Goal: Task Accomplishment & Management: Complete application form

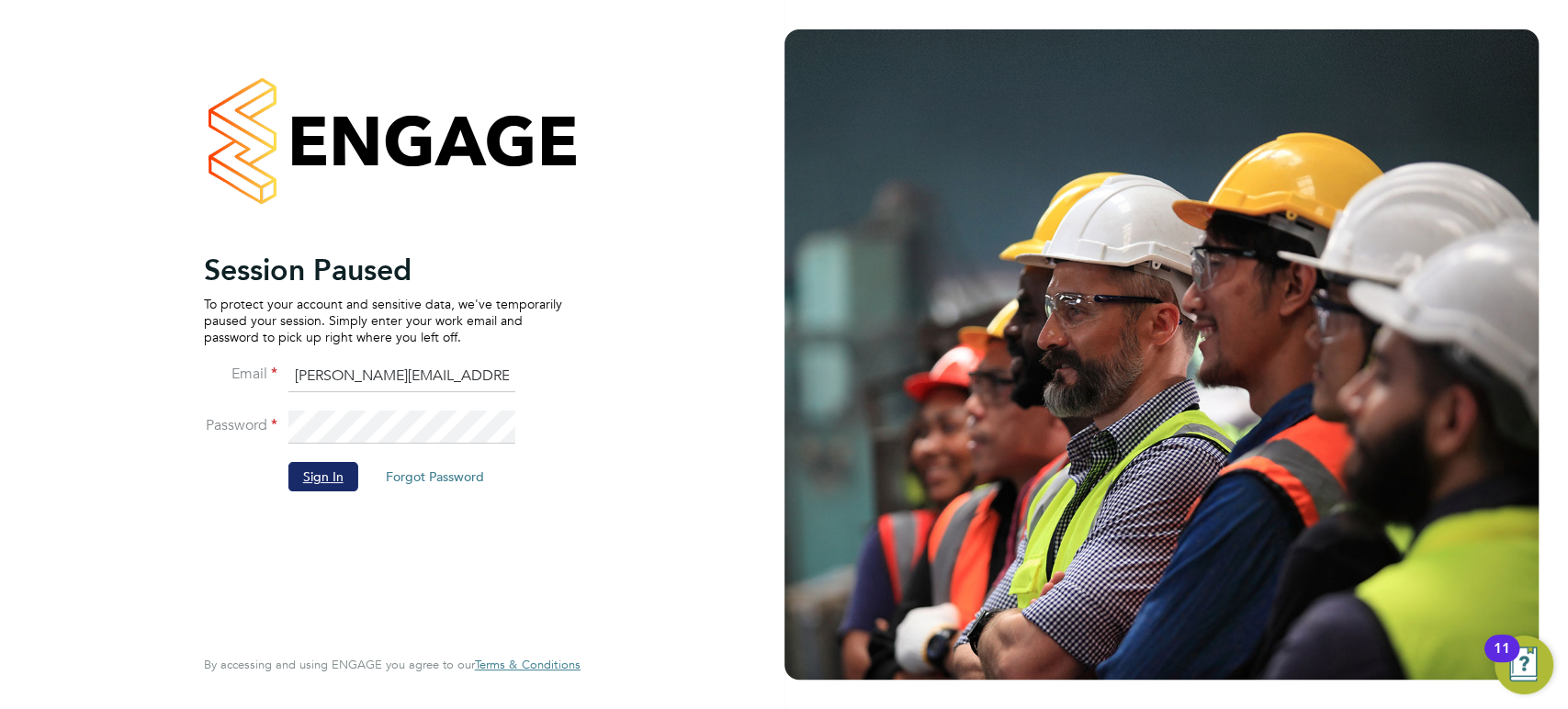
click at [318, 481] on button "Sign In" at bounding box center [324, 476] width 70 height 29
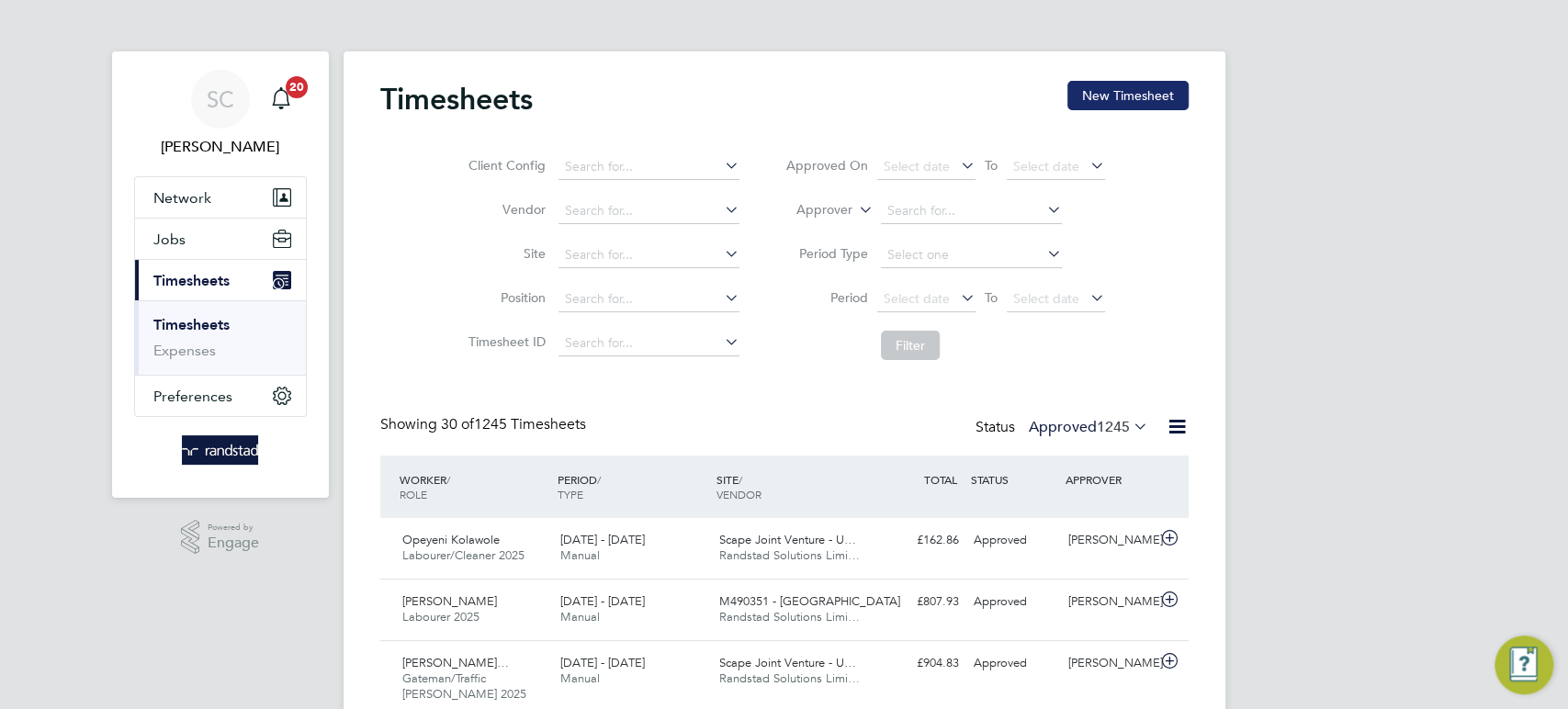
click at [1119, 106] on button "New Timesheet" at bounding box center [1128, 95] width 121 height 29
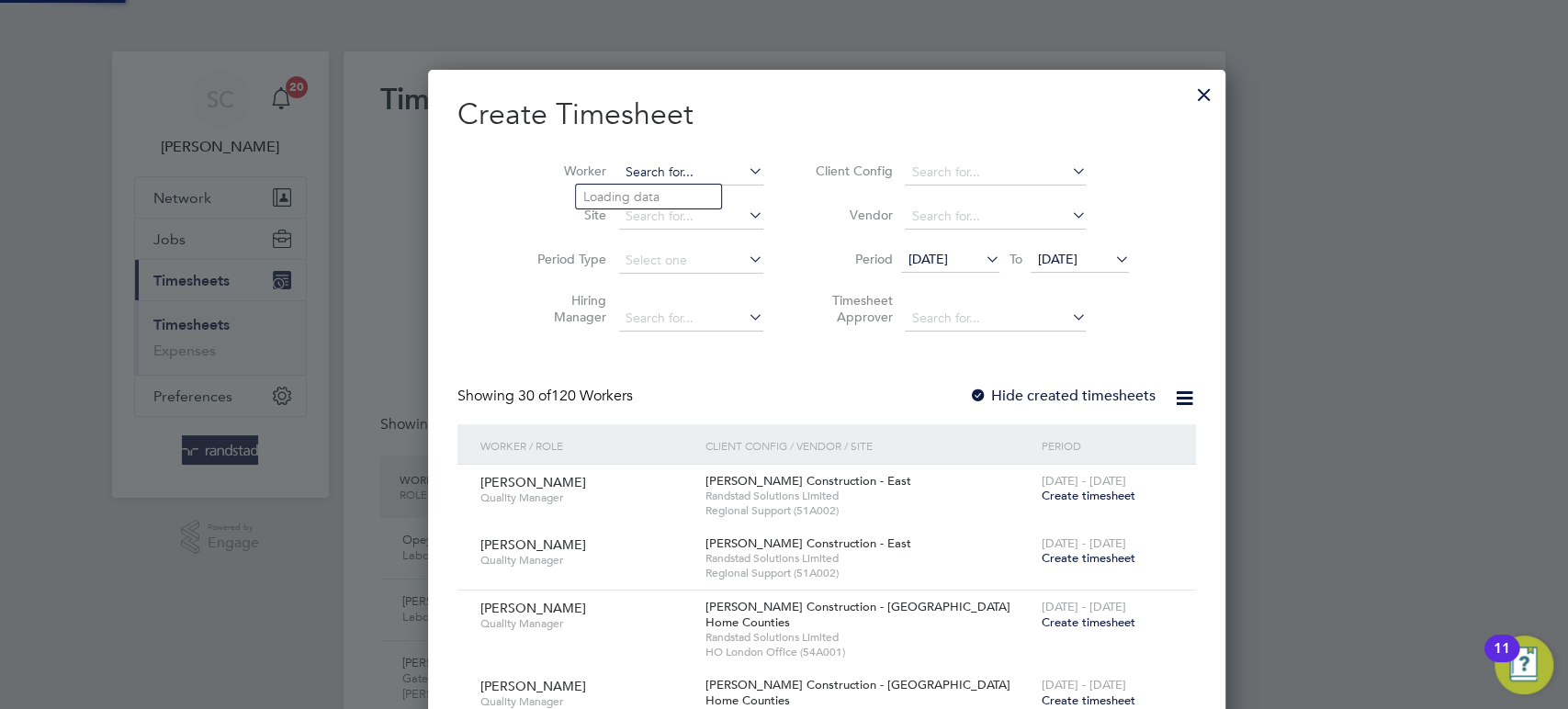
click at [637, 171] on input at bounding box center [691, 172] width 144 height 26
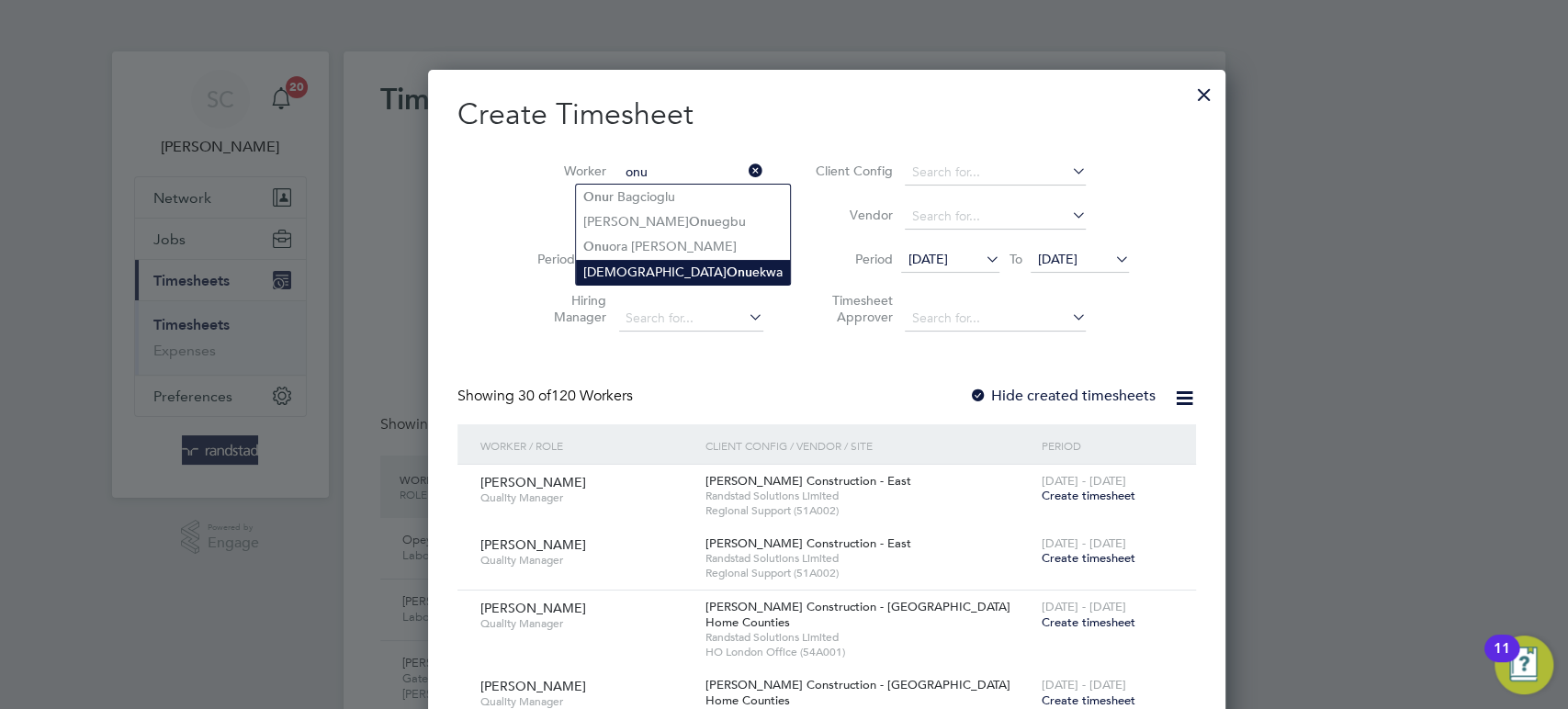
click at [727, 275] on b "Onu" at bounding box center [739, 273] width 26 height 16
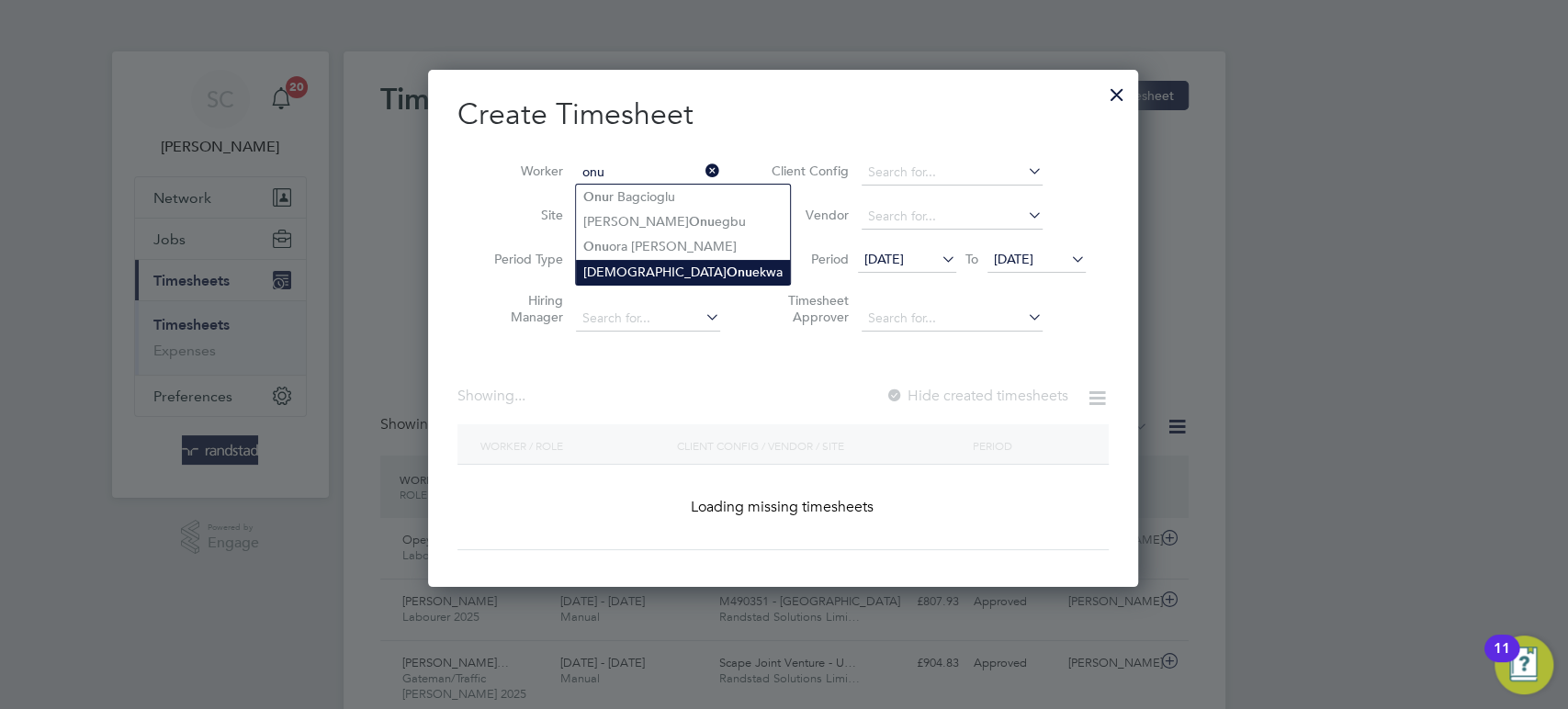
type input "Christian Onuekwa"
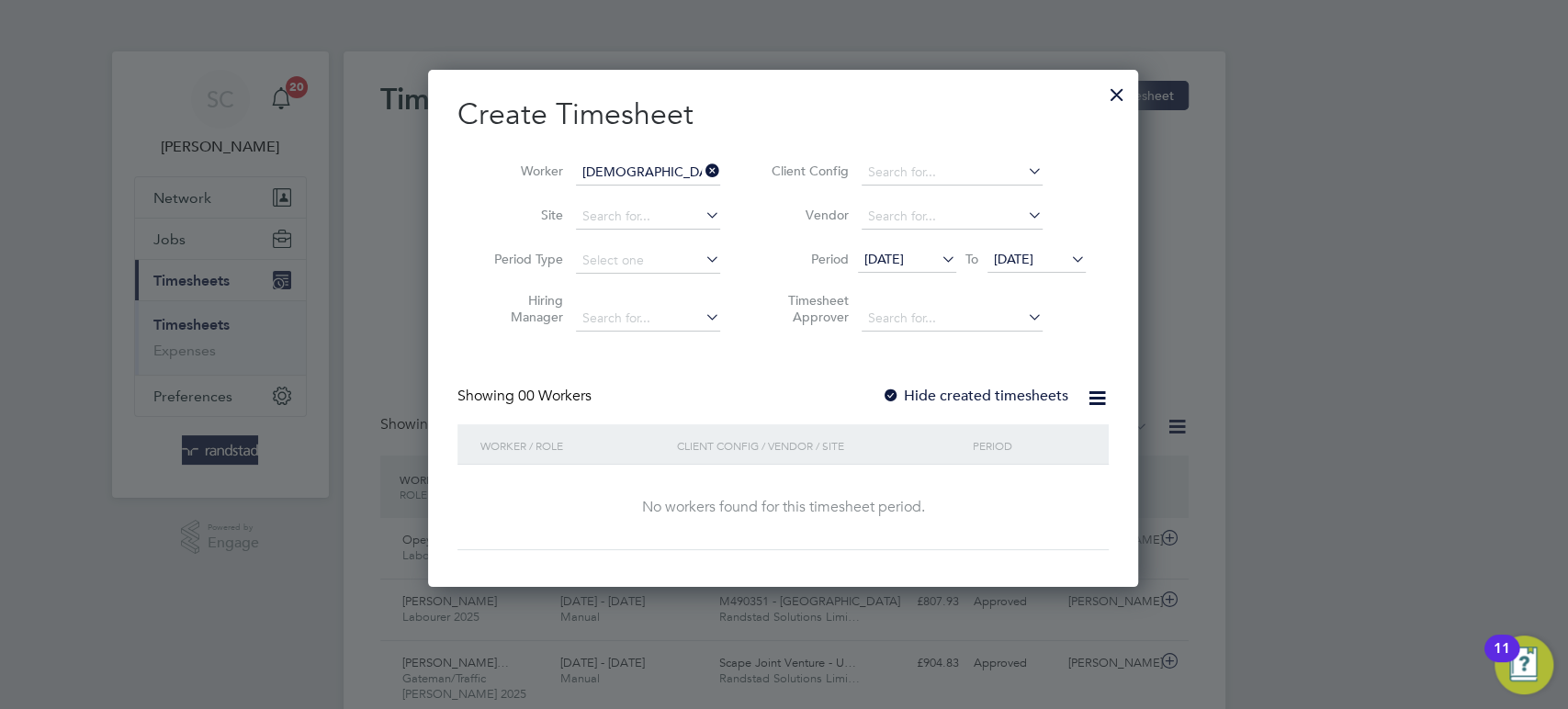
click at [891, 394] on div at bounding box center [890, 397] width 18 height 18
click at [1033, 259] on span "19 Sep 2025" at bounding box center [1013, 258] width 40 height 16
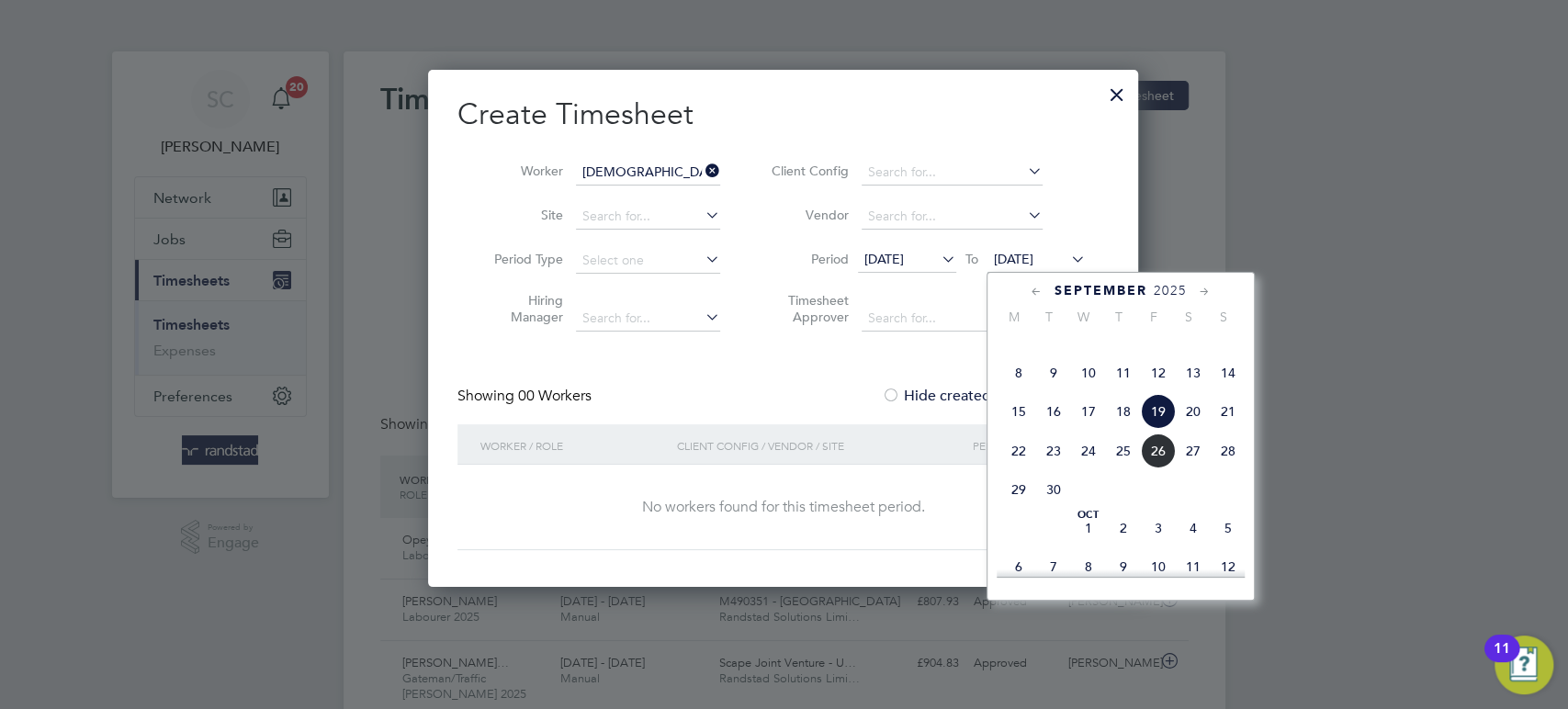
click at [1155, 429] on span "19" at bounding box center [1158, 411] width 35 height 35
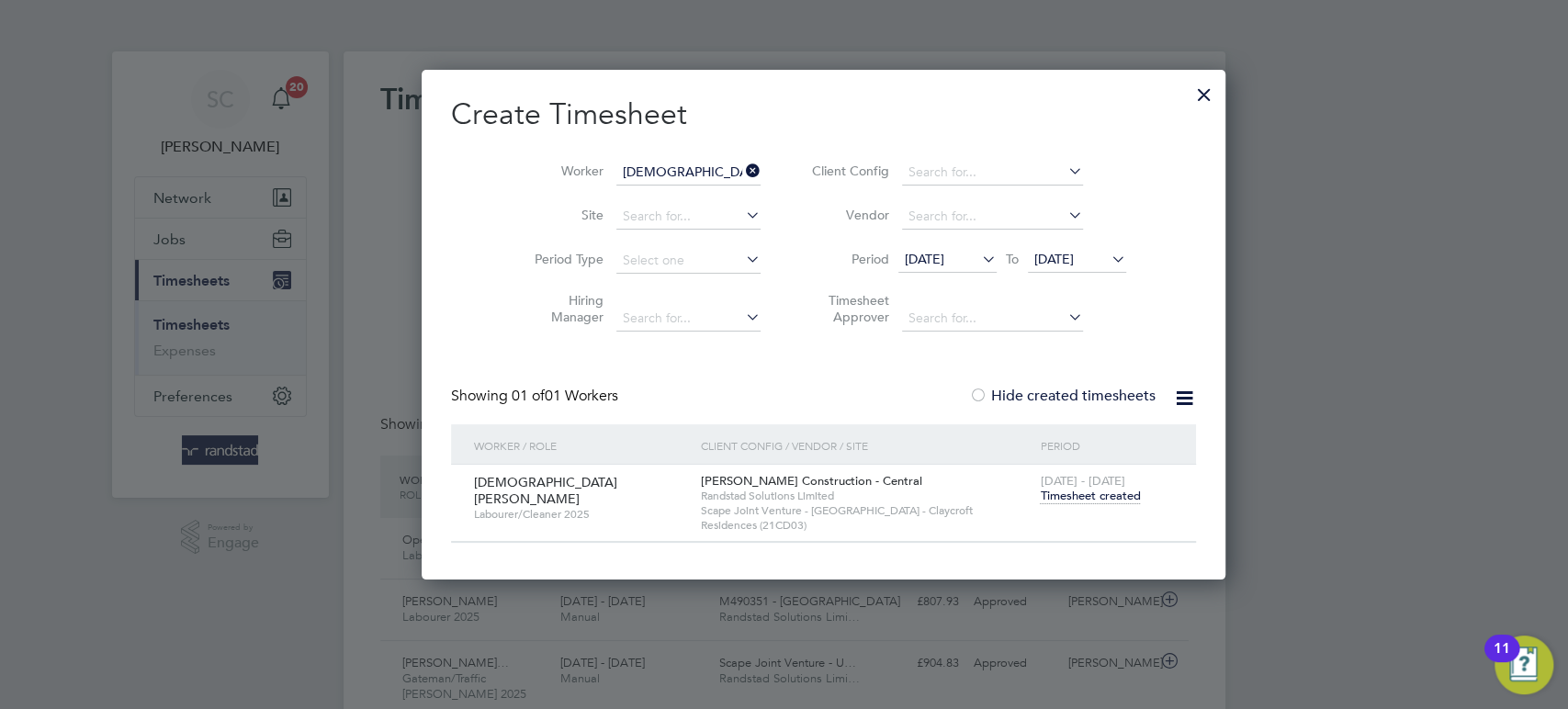
click at [1040, 494] on span "Timesheet created" at bounding box center [1090, 495] width 100 height 16
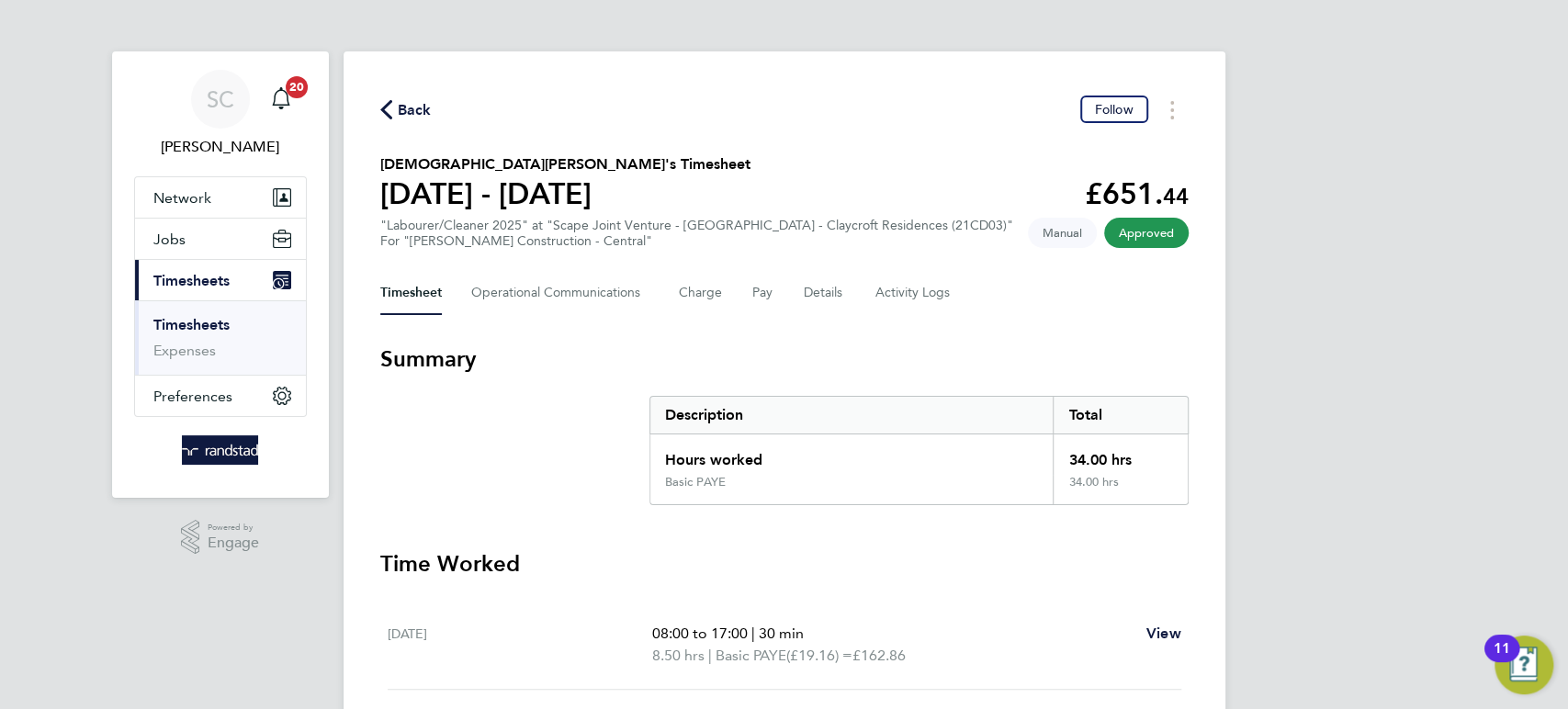
click at [409, 105] on span "Back" at bounding box center [414, 110] width 34 height 22
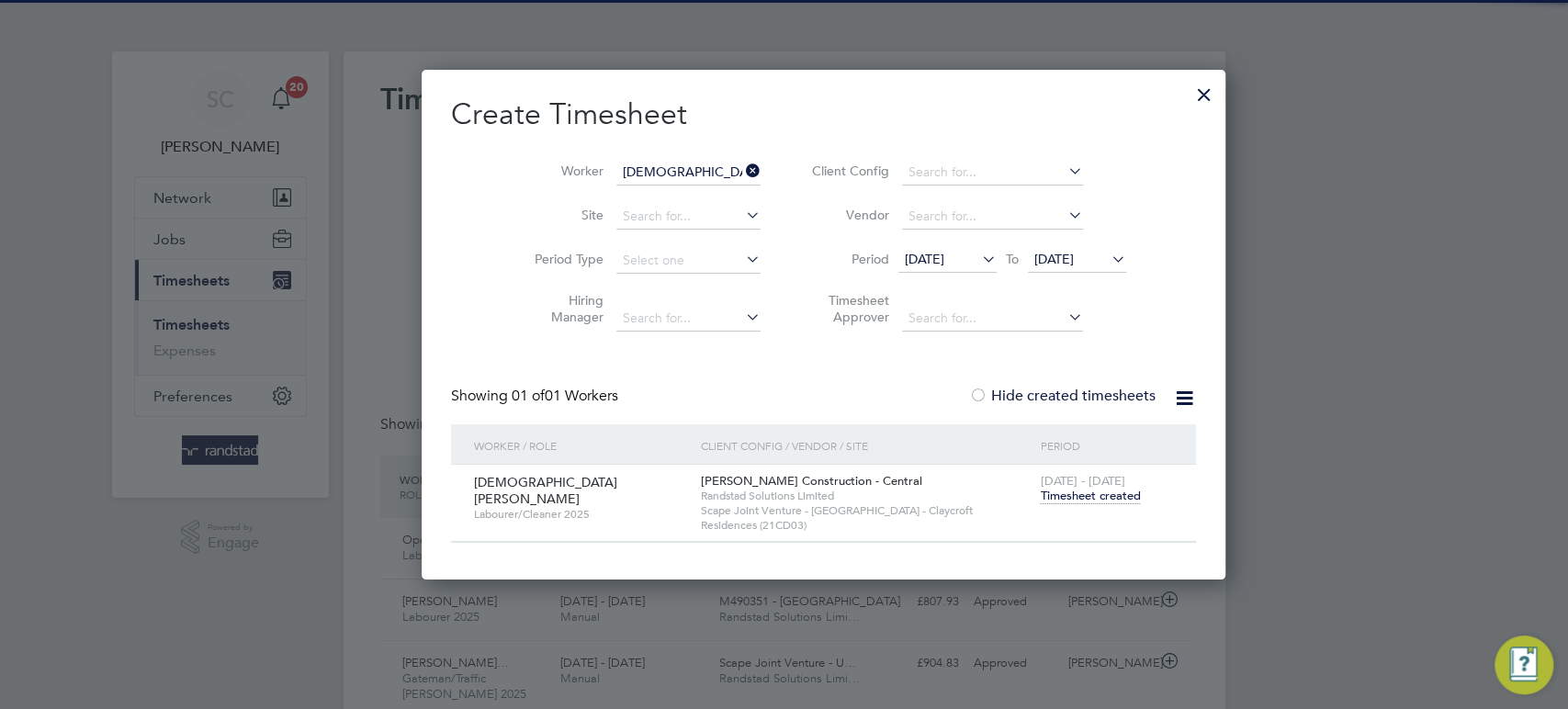
scroll to position [62, 159]
click at [1188, 91] on div at bounding box center [1204, 90] width 33 height 33
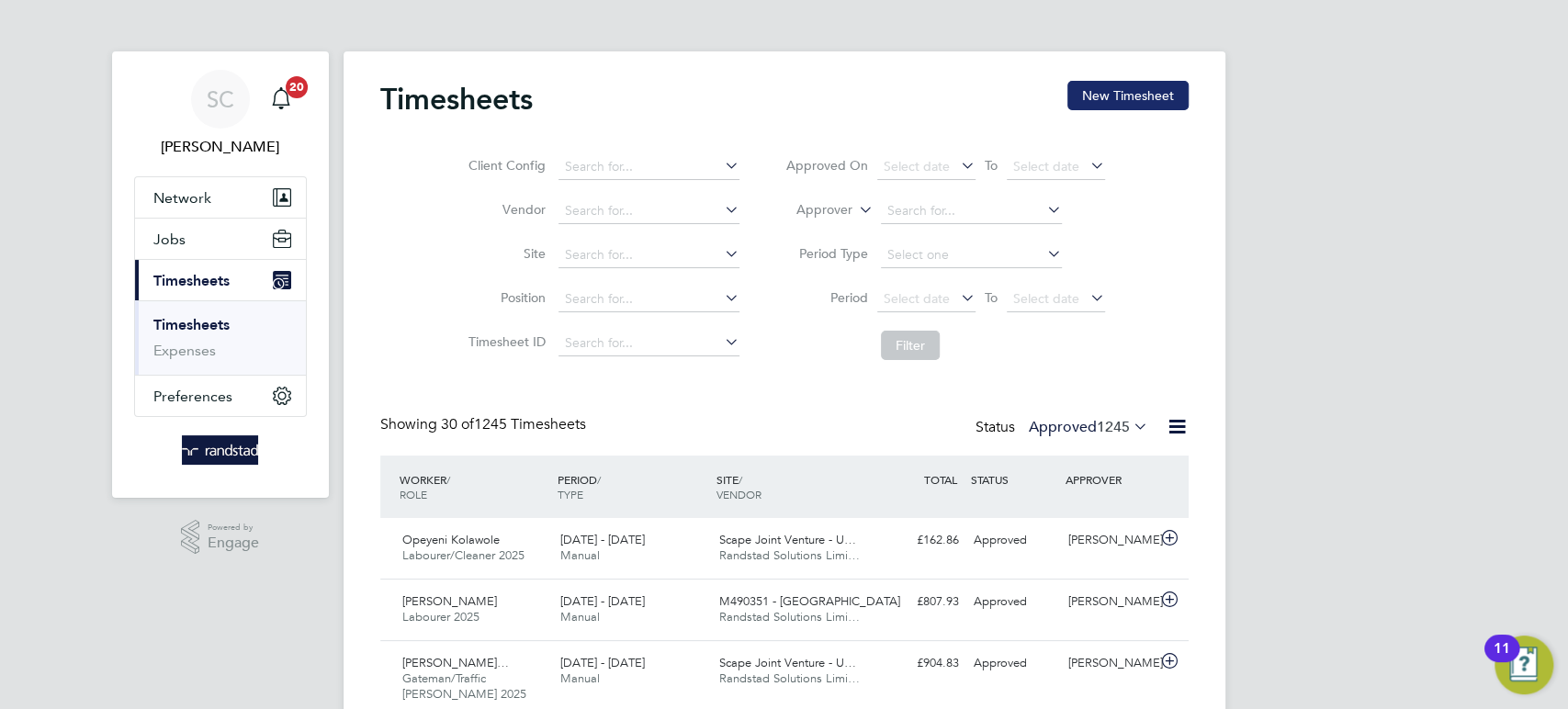
click at [1111, 97] on button "New Timesheet" at bounding box center [1128, 95] width 121 height 29
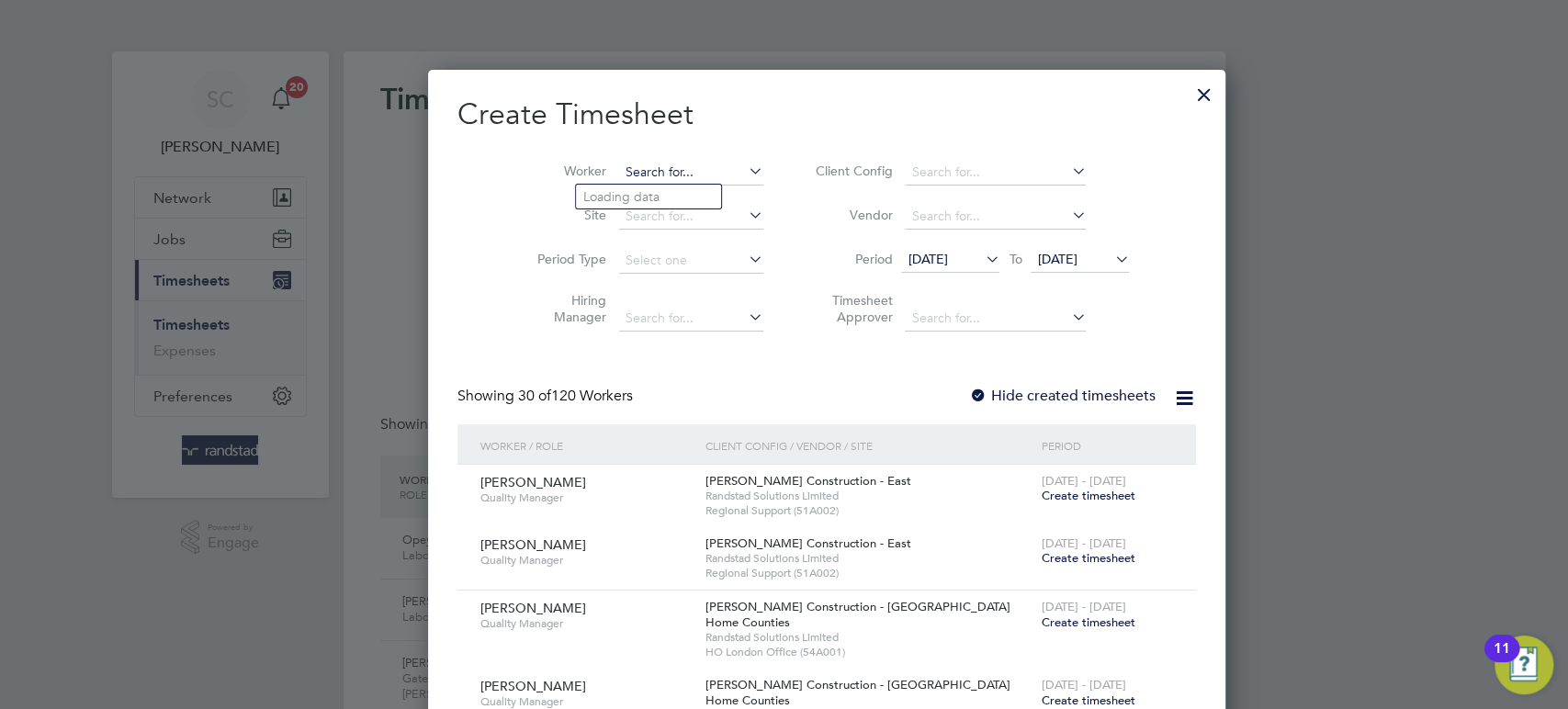
click at [619, 169] on input at bounding box center [691, 172] width 144 height 26
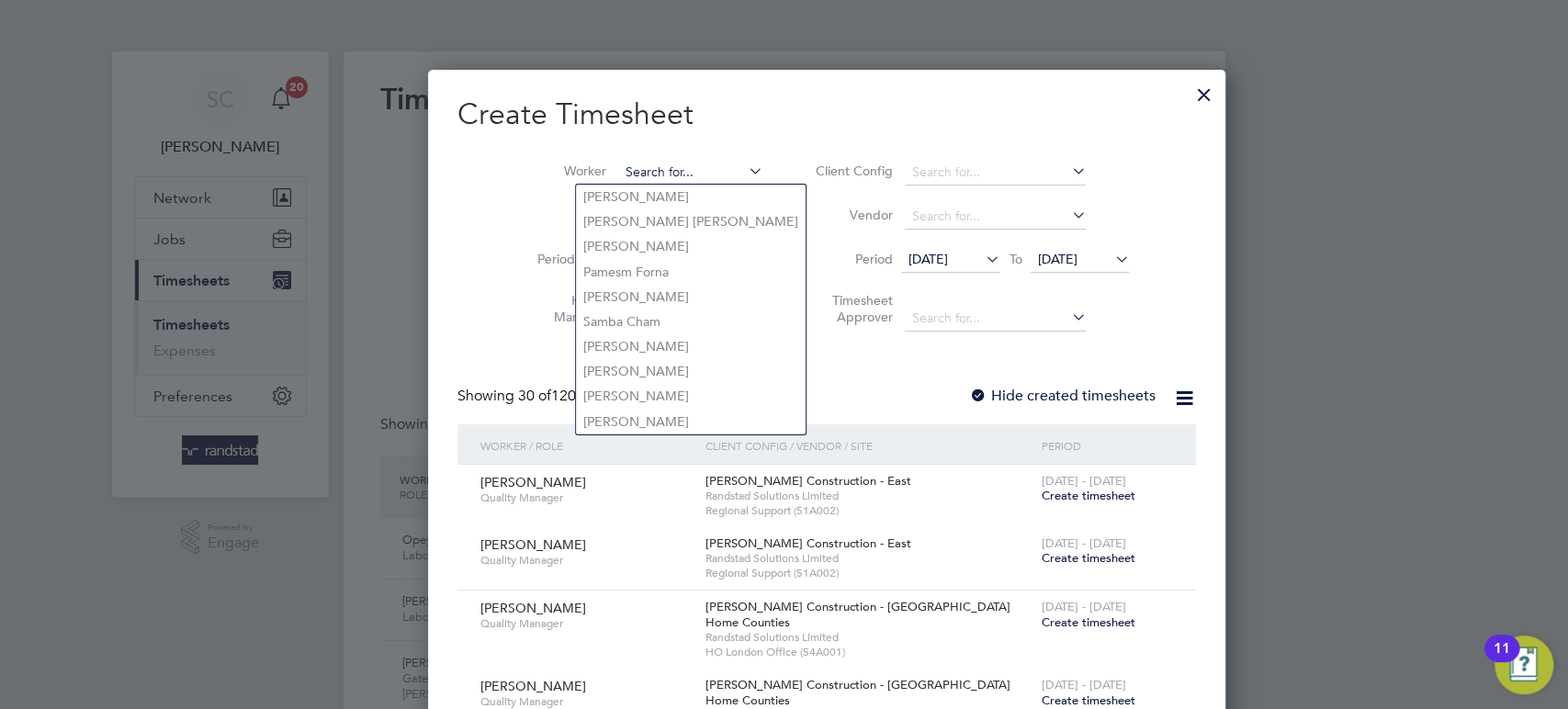
type input "p"
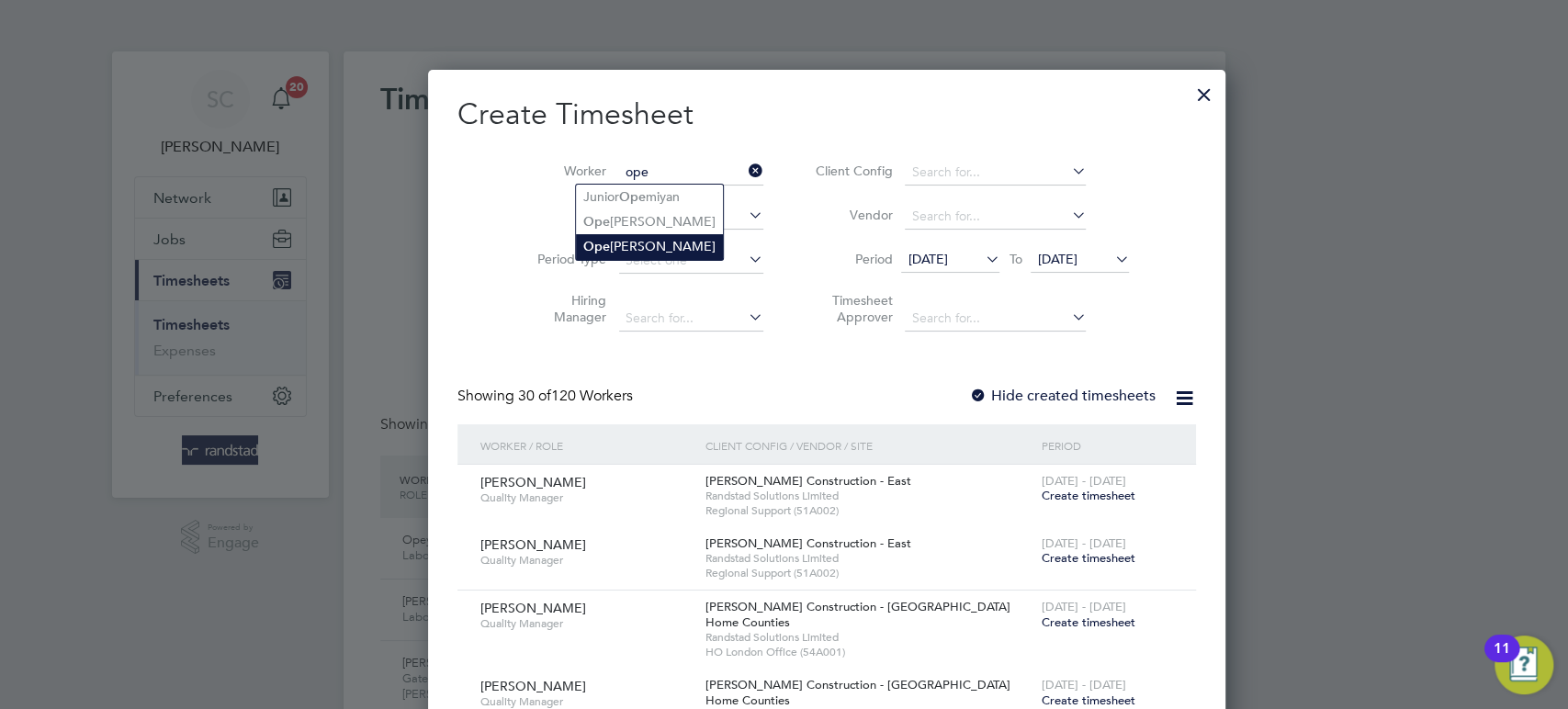
click at [618, 239] on li "Ope yeni Kolawole" at bounding box center [649, 247] width 147 height 25
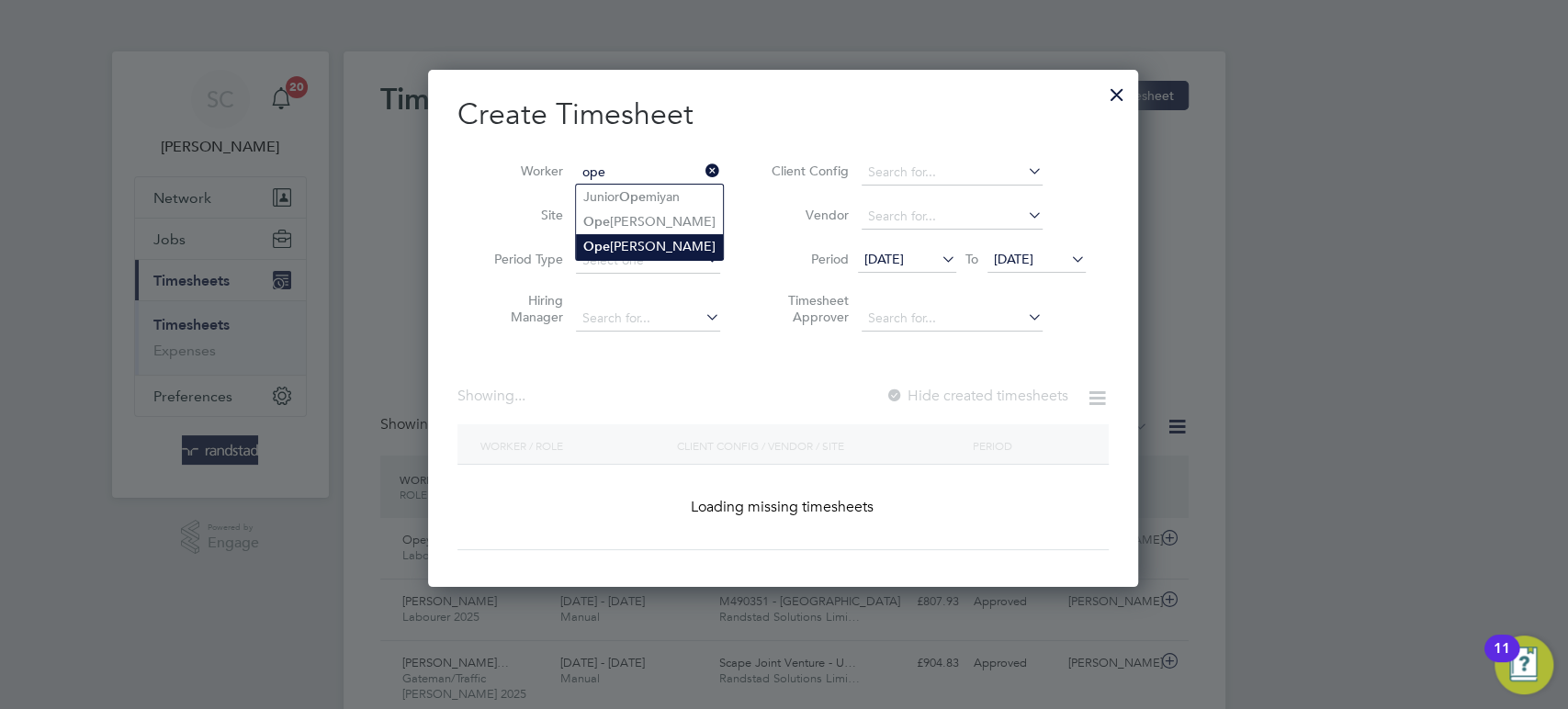
type input "Opeyeni Kolawole"
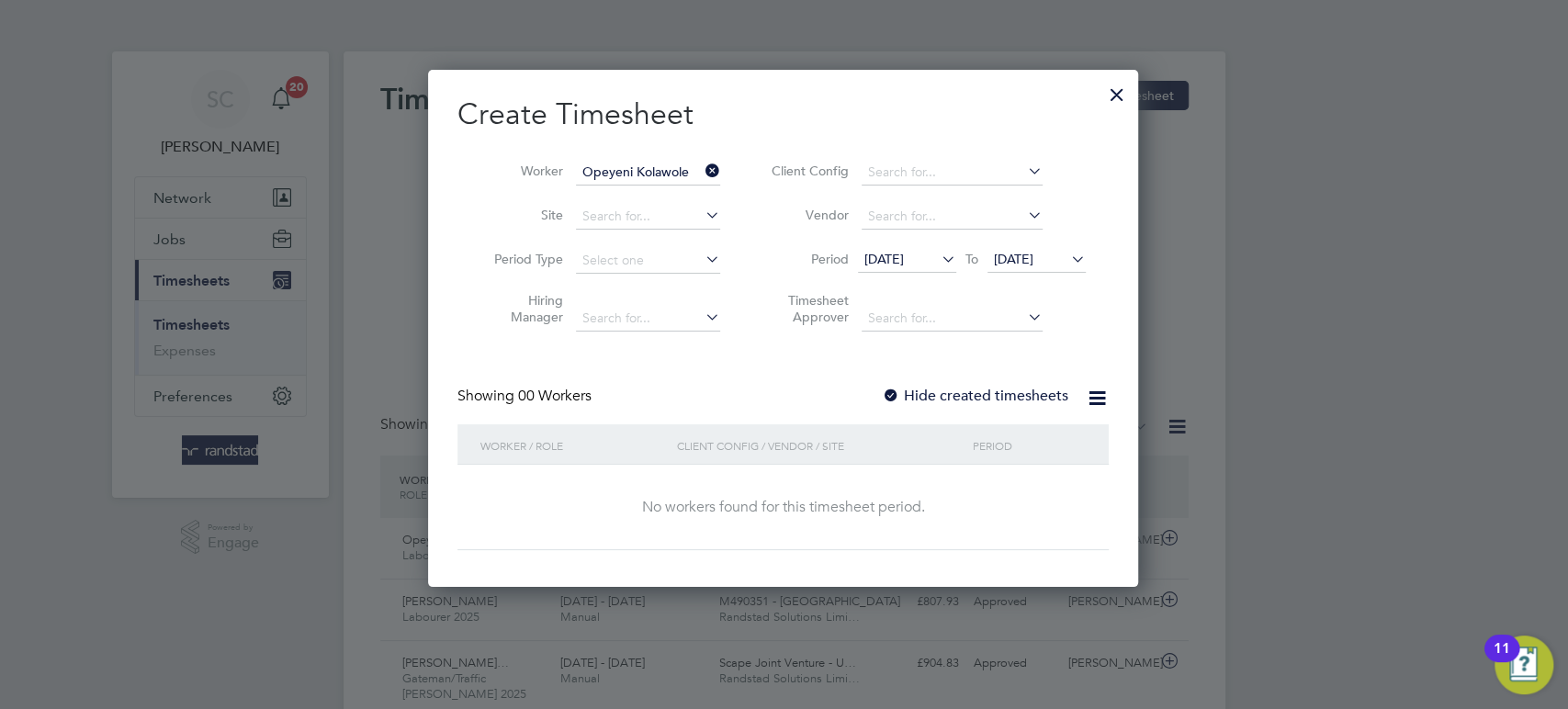
click at [896, 395] on div at bounding box center [890, 397] width 18 height 18
click at [1015, 260] on span "19 Sep 2025" at bounding box center [1013, 258] width 40 height 16
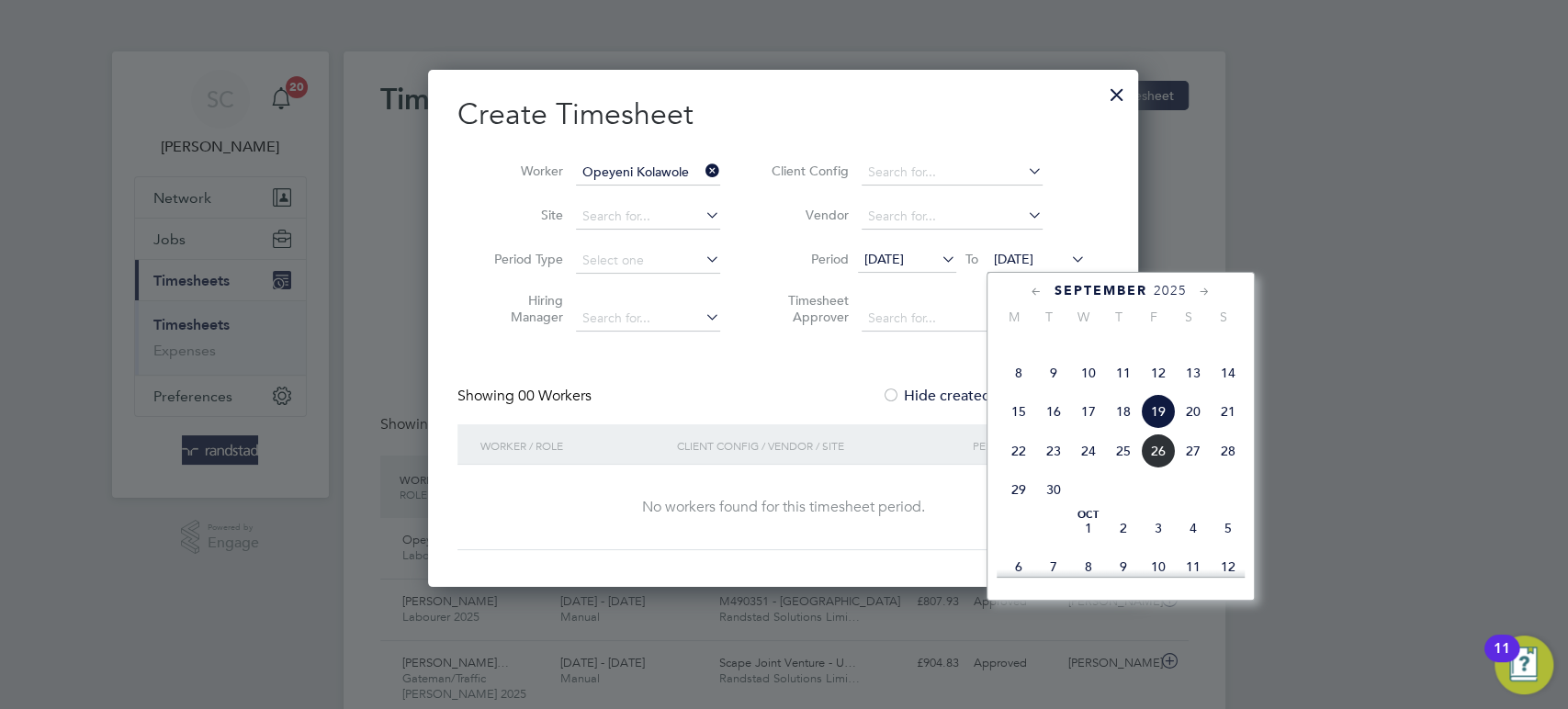
click at [1160, 429] on span "19" at bounding box center [1158, 411] width 35 height 35
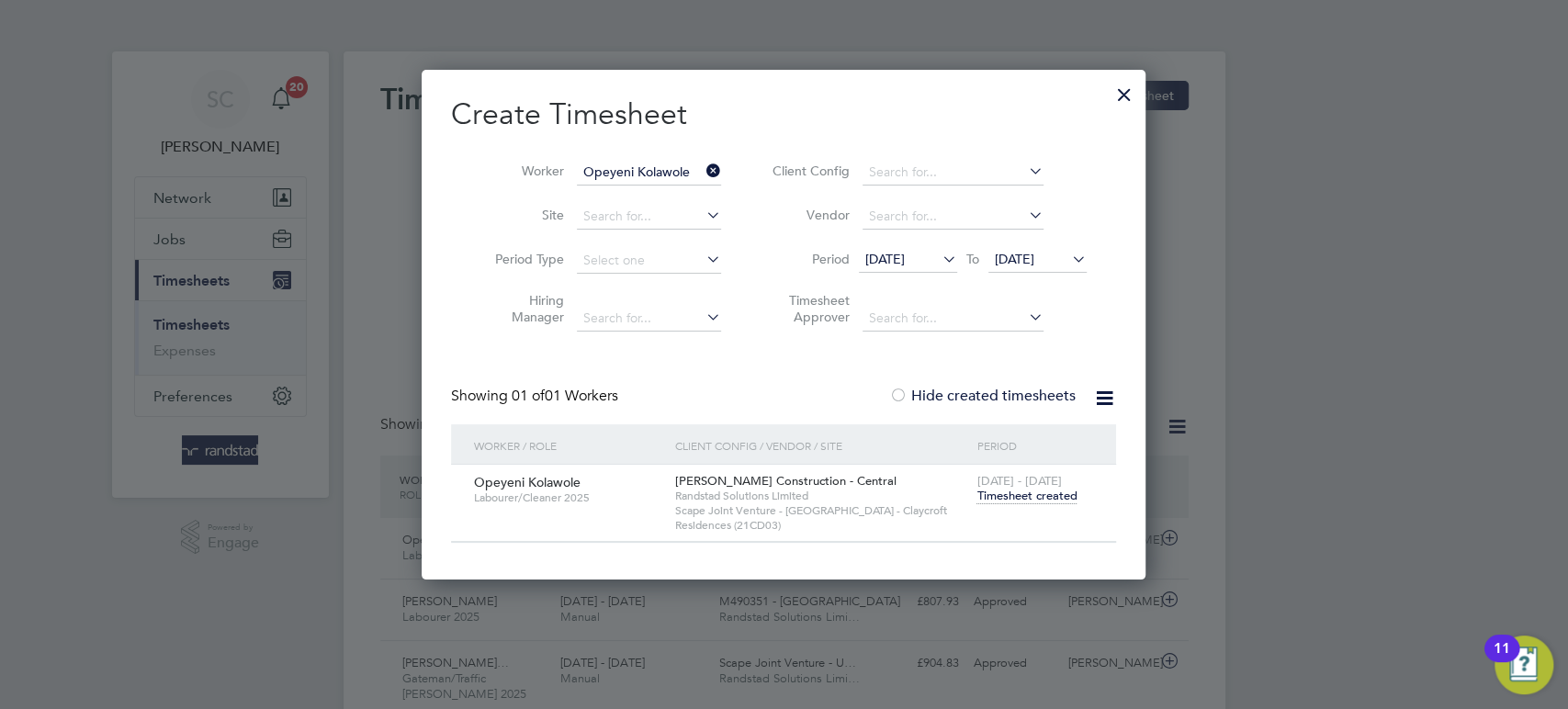
click at [1043, 492] on span "Timesheet created" at bounding box center [1027, 495] width 100 height 16
